Goal: Information Seeking & Learning: Learn about a topic

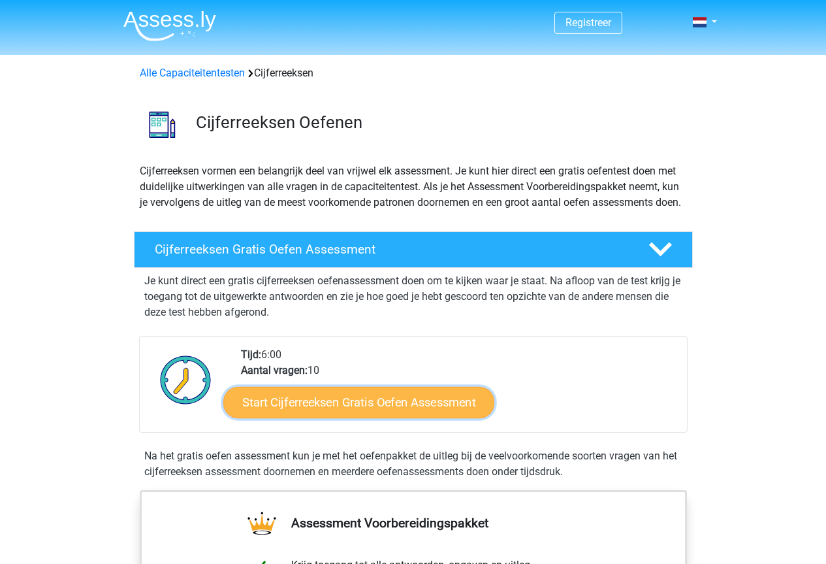
click at [404, 400] on link "Start Cijferreeksen Gratis Oefen Assessment" at bounding box center [358, 401] width 271 height 31
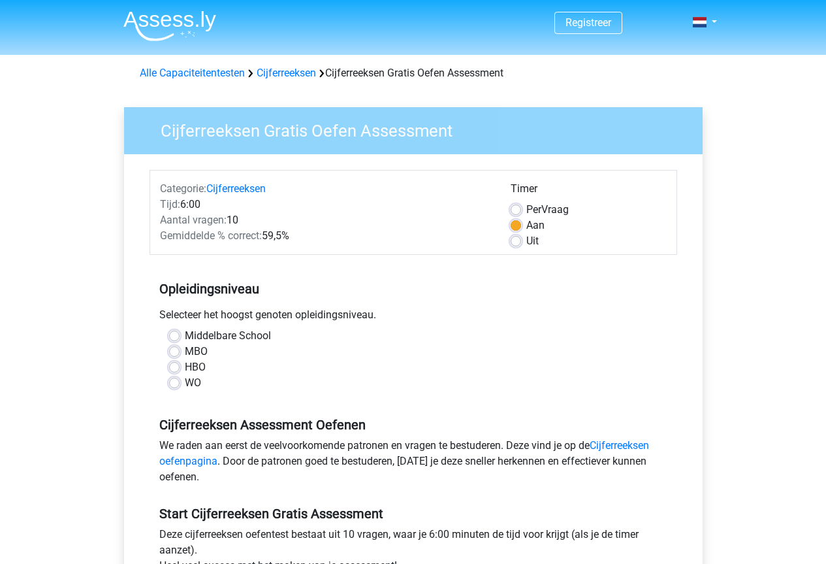
click at [526, 240] on label "Uit" at bounding box center [532, 241] width 12 height 16
click at [514, 240] on input "Uit" at bounding box center [516, 239] width 10 height 13
radio input "true"
click at [642, 445] on link "Cijferreeksen oefenpagina" at bounding box center [404, 453] width 490 height 28
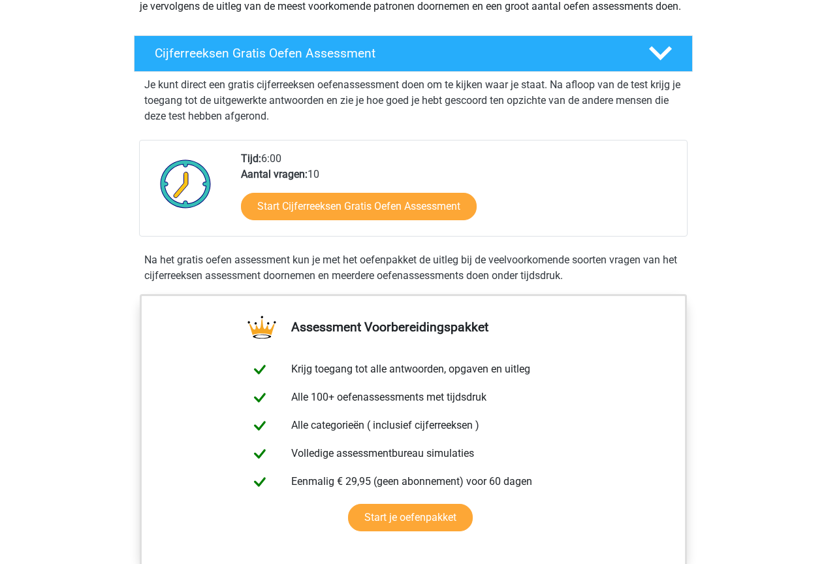
scroll to position [261, 0]
